Goal: Task Accomplishment & Management: Use online tool/utility

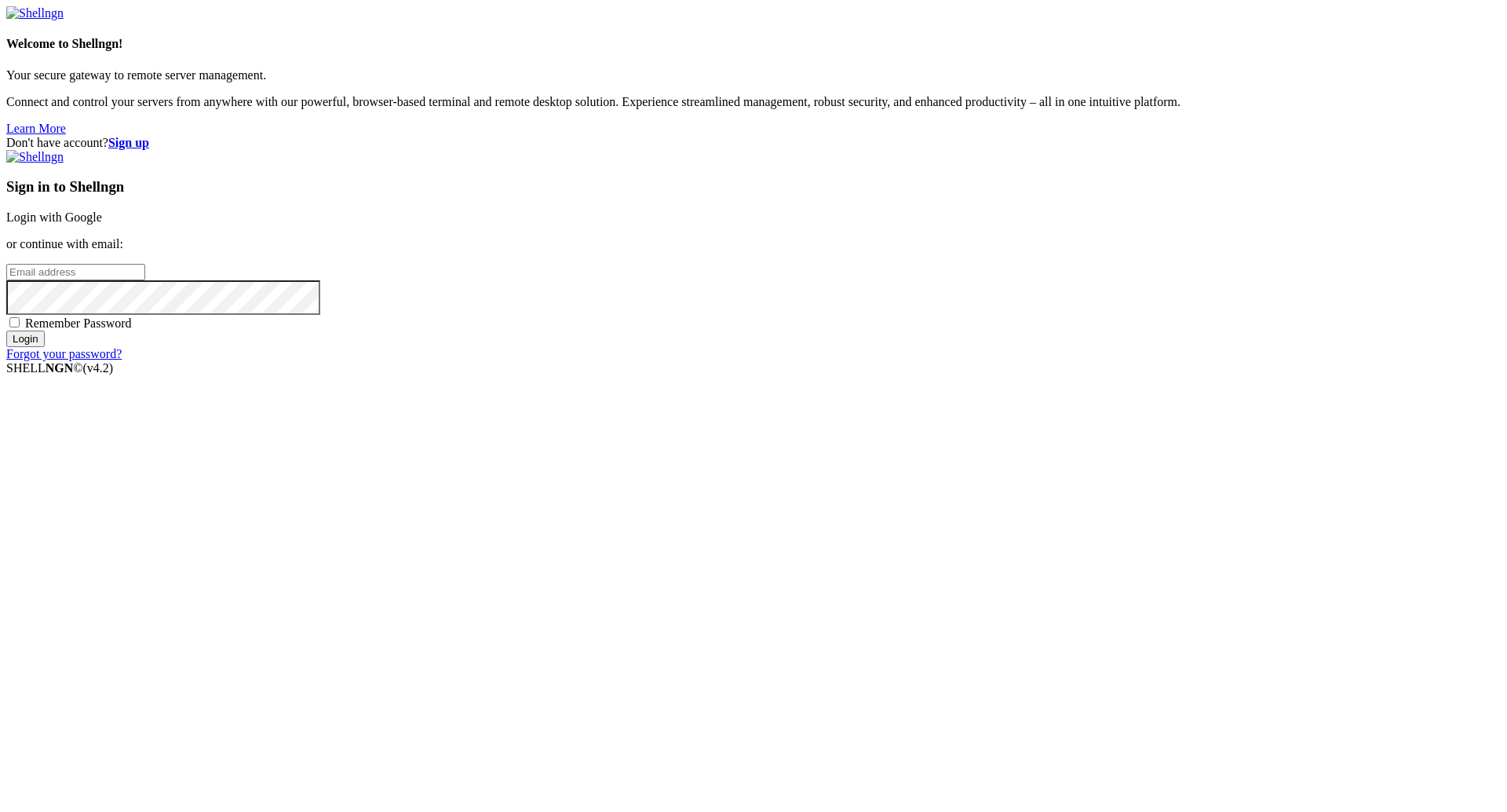
type input "[PERSON_NAME][EMAIL_ADDRESS][DOMAIN_NAME]"
click at [45, 347] on input "Login" at bounding box center [25, 338] width 38 height 17
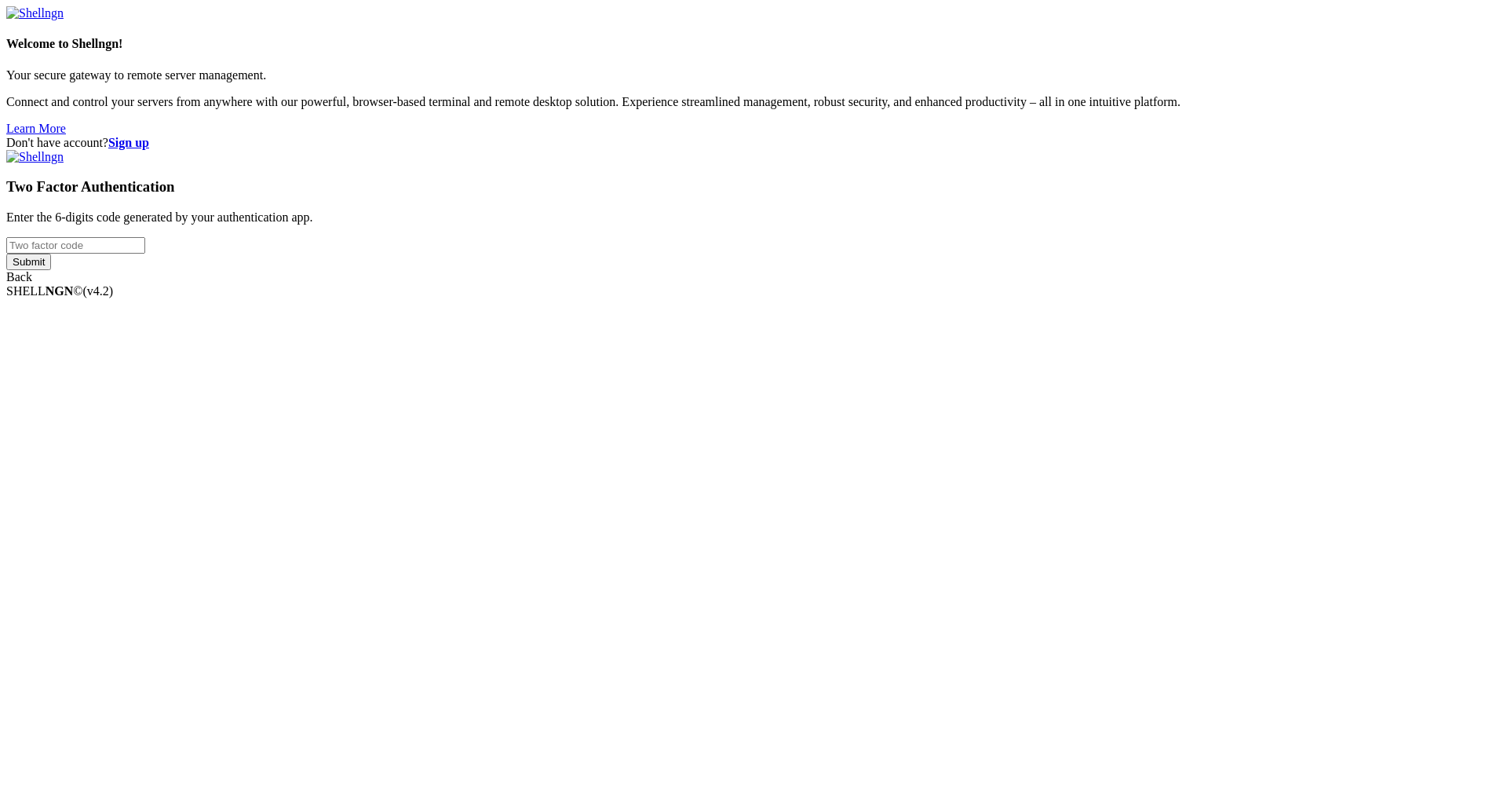
click at [145, 254] on input "number" at bounding box center [75, 245] width 139 height 17
type input "591974"
click at [51, 270] on input "Submit" at bounding box center [29, 261] width 45 height 17
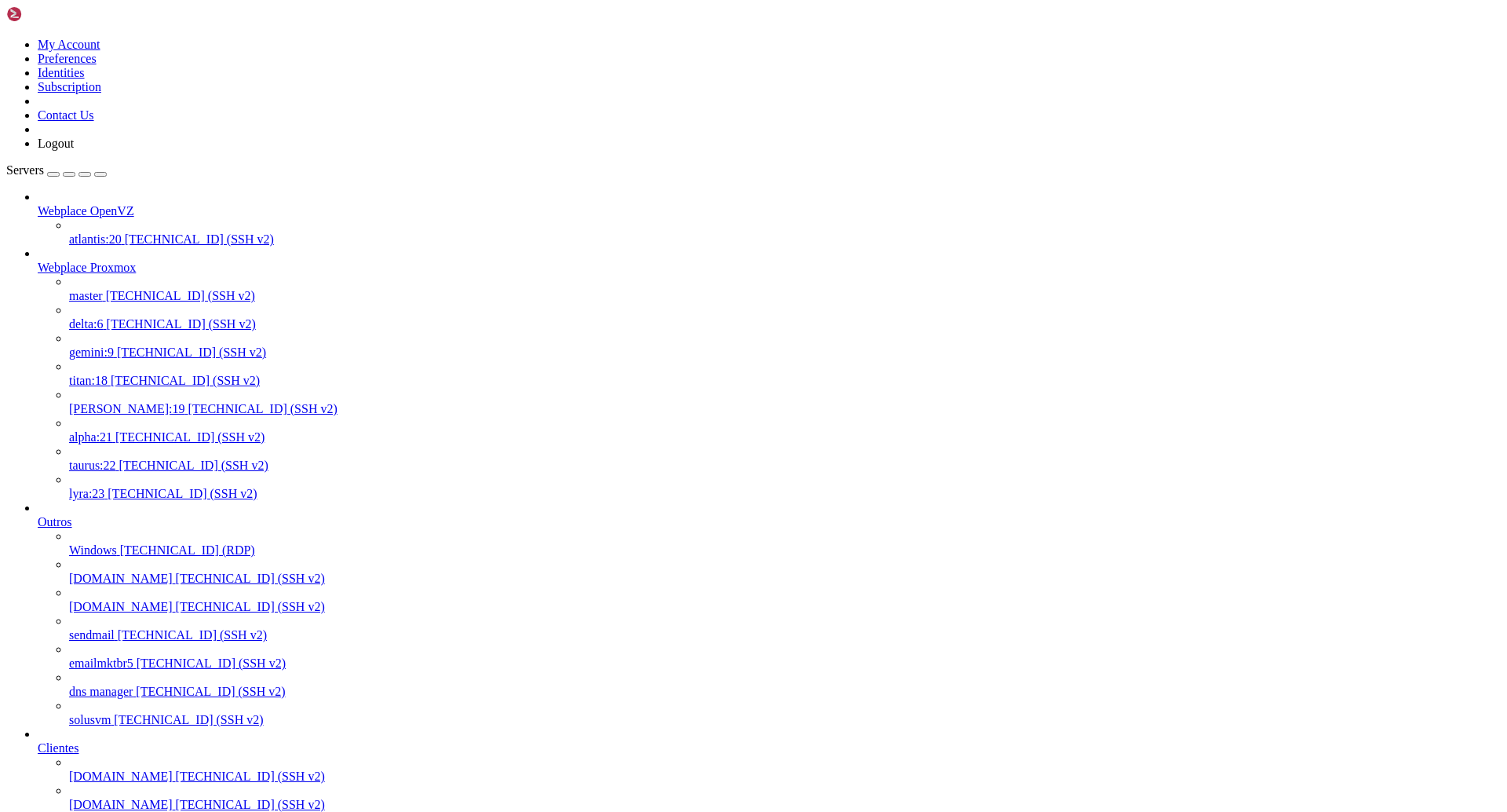
click at [115, 318] on span "[TECHNICAL_ID] (SSH v2)" at bounding box center [182, 324] width 149 height 14
drag, startPoint x: 473, startPoint y: 2599, endPoint x: 286, endPoint y: 2592, distance: 187.1
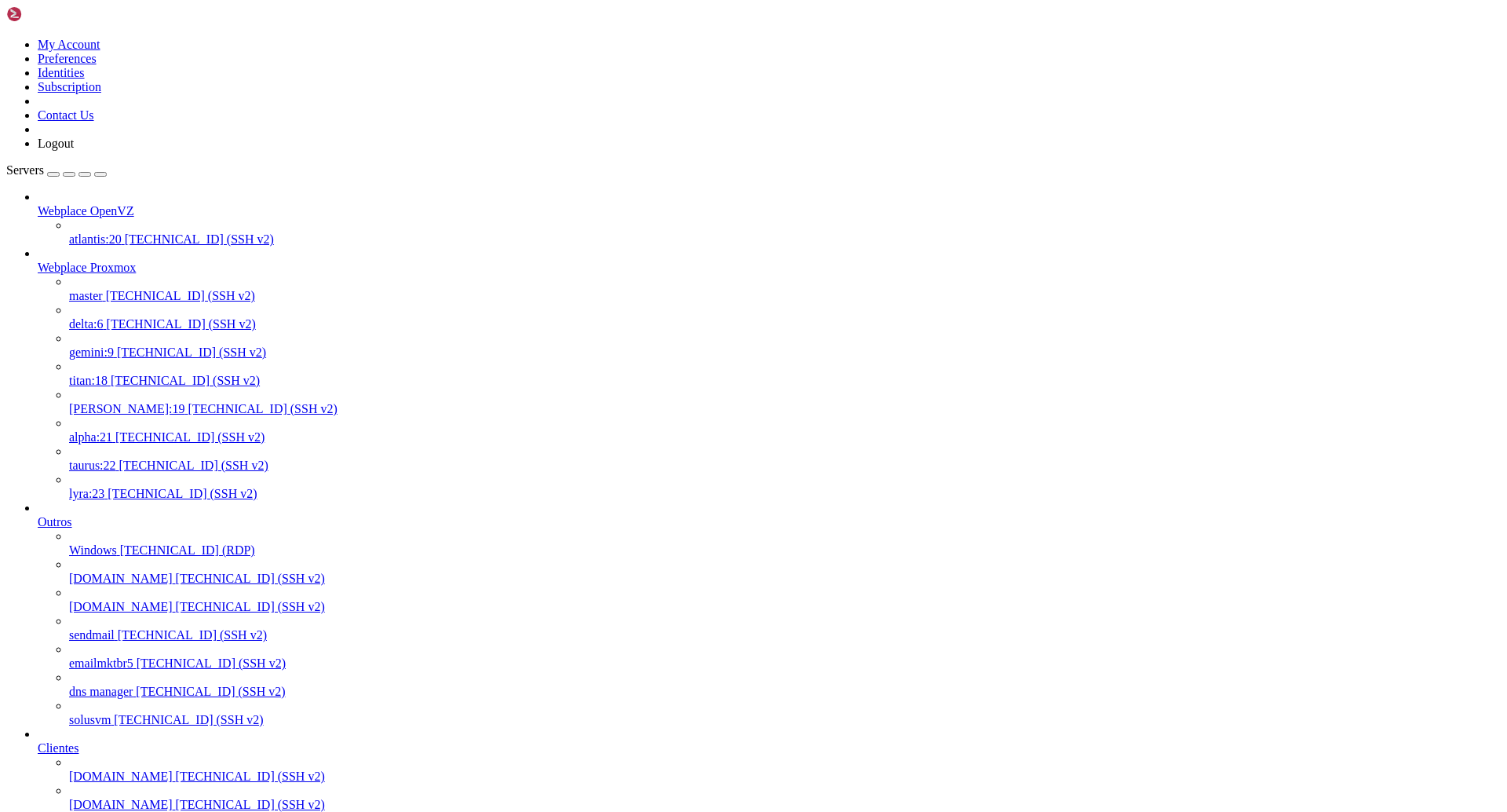
copy x-row "[EMAIL_ADDRESS][DOMAIN_NAME]"
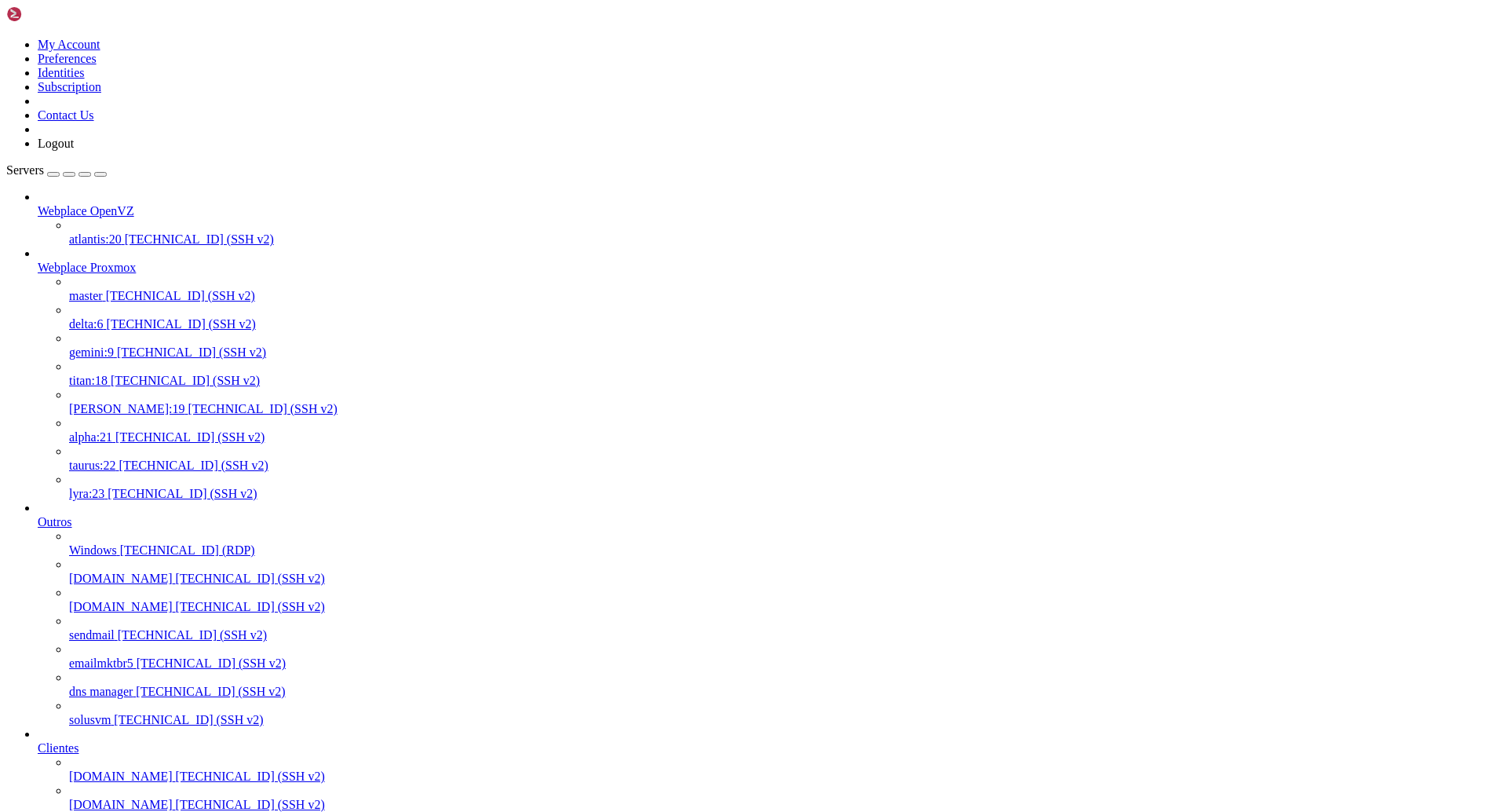
drag, startPoint x: 474, startPoint y: 2738, endPoint x: 285, endPoint y: 2738, distance: 189.0
copy x-row "[EMAIL_ADDRESS][DOMAIN_NAME]"
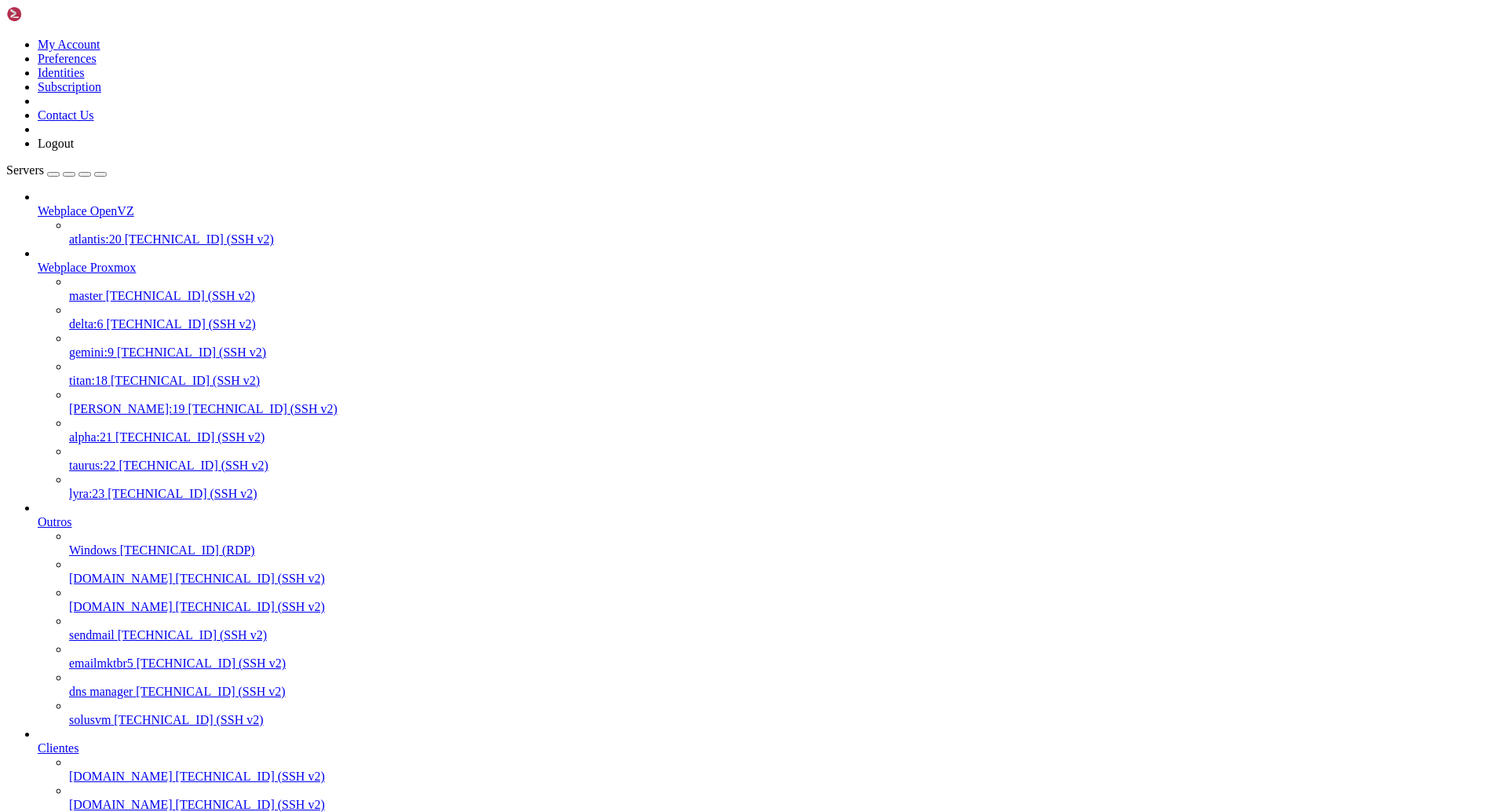
click at [115, 402] on span "[PERSON_NAME]:19" at bounding box center [127, 409] width 116 height 14
